Goal: Use online tool/utility

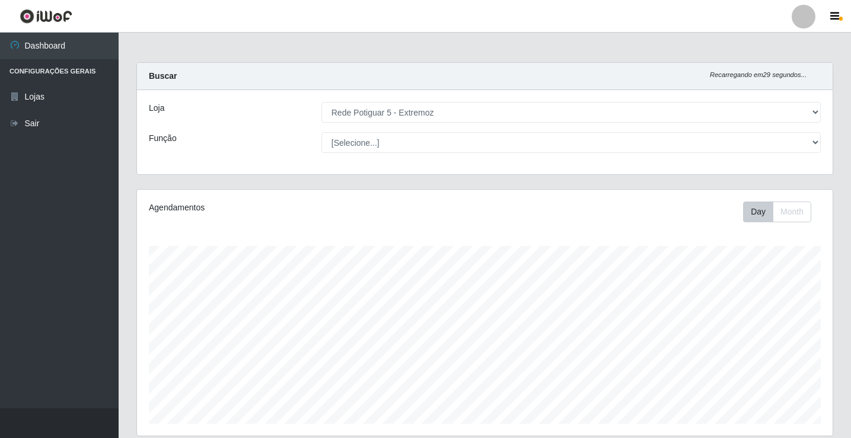
select select "79"
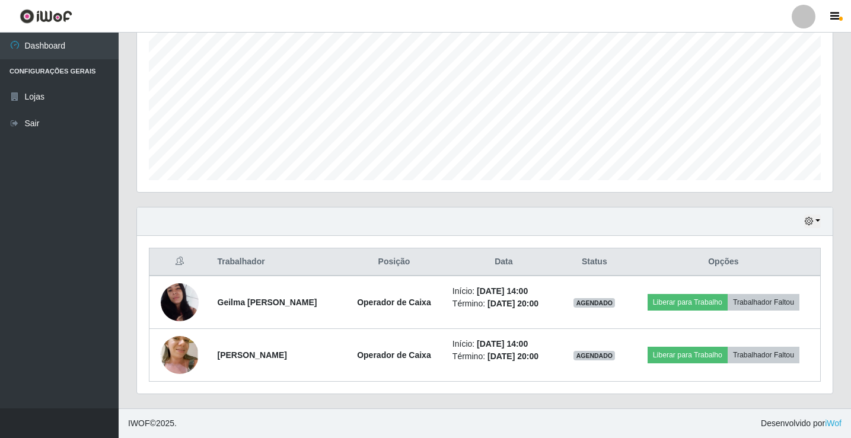
scroll to position [246, 696]
click at [819, 221] on button "button" at bounding box center [812, 222] width 17 height 14
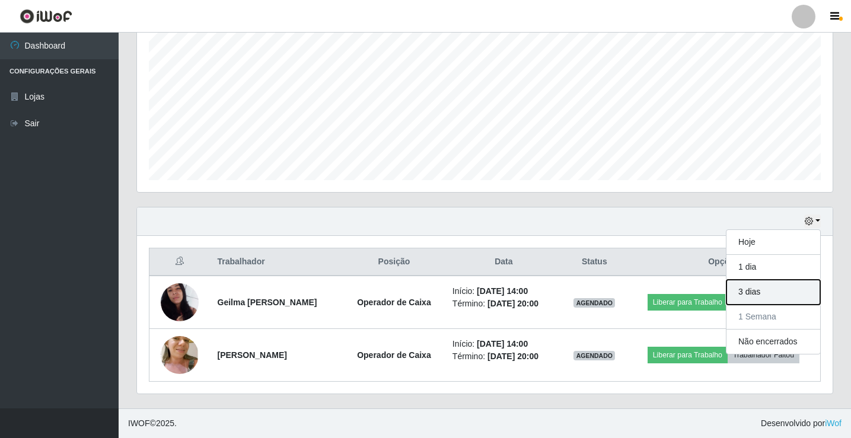
click at [761, 285] on button "3 dias" at bounding box center [774, 292] width 94 height 25
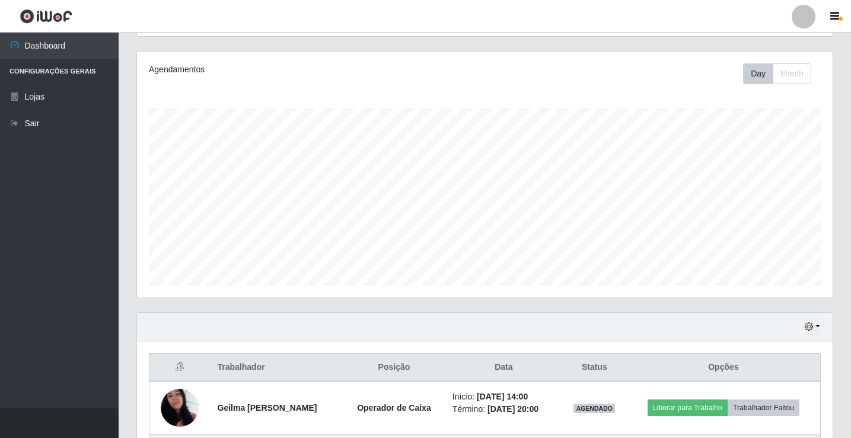
scroll to position [244, 0]
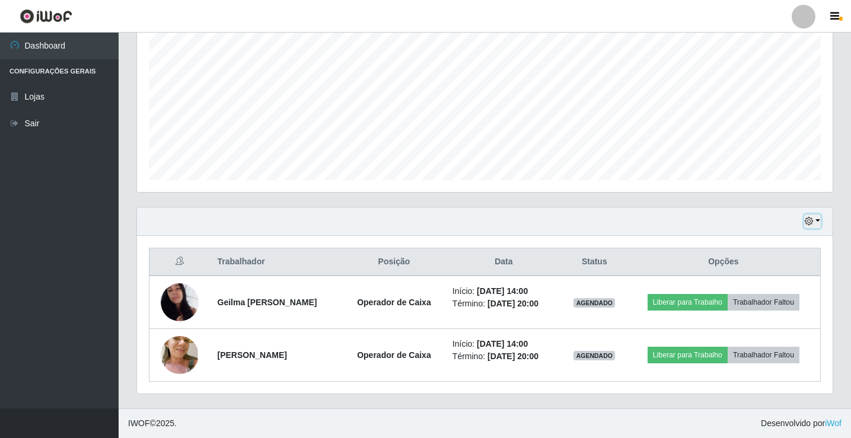
click at [819, 223] on button "button" at bounding box center [812, 222] width 17 height 14
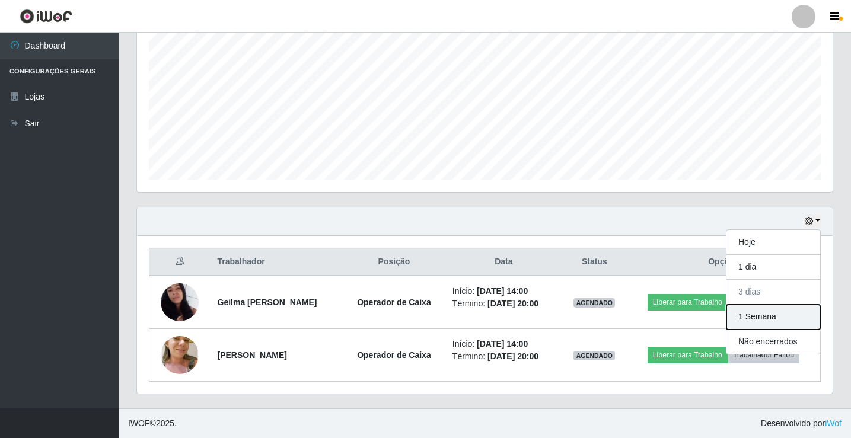
click at [774, 319] on button "1 Semana" at bounding box center [774, 317] width 94 height 25
